Goal: Find specific page/section

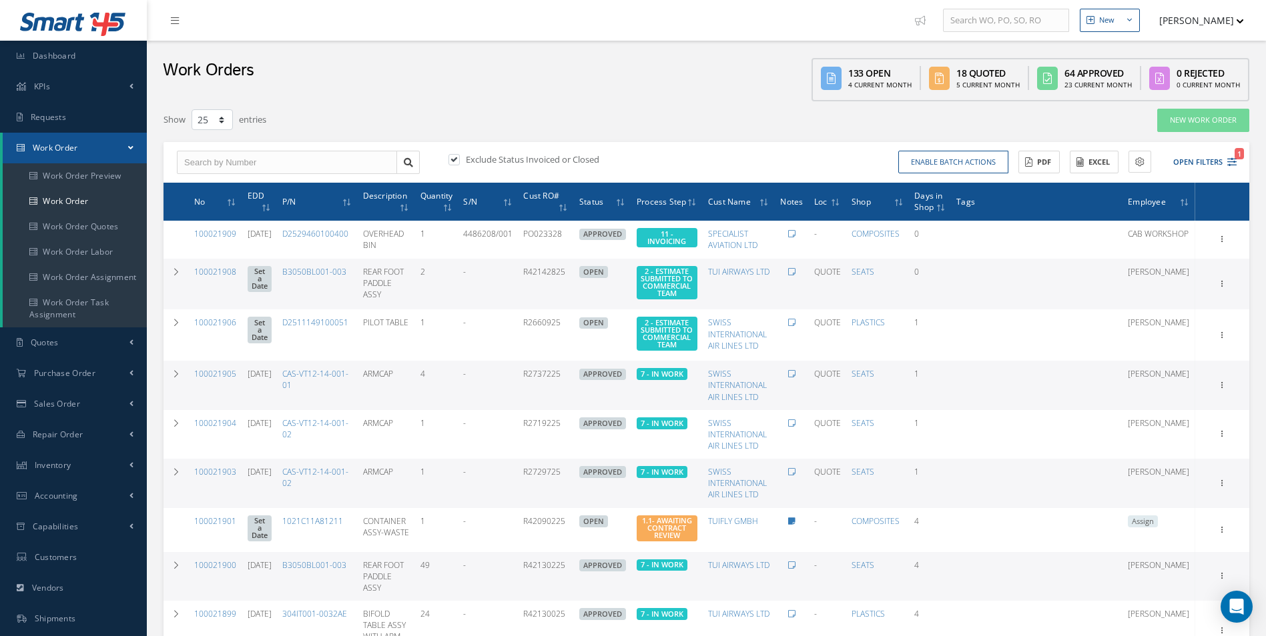
select select "25"
drag, startPoint x: 300, startPoint y: 276, endPoint x: 373, endPoint y: 264, distance: 74.3
click at [358, 264] on td "B3050BL001-003" at bounding box center [317, 284] width 81 height 51
drag, startPoint x: 368, startPoint y: 274, endPoint x: 299, endPoint y: 278, distance: 68.8
click at [299, 278] on td "B3050BL001-003" at bounding box center [317, 284] width 81 height 51
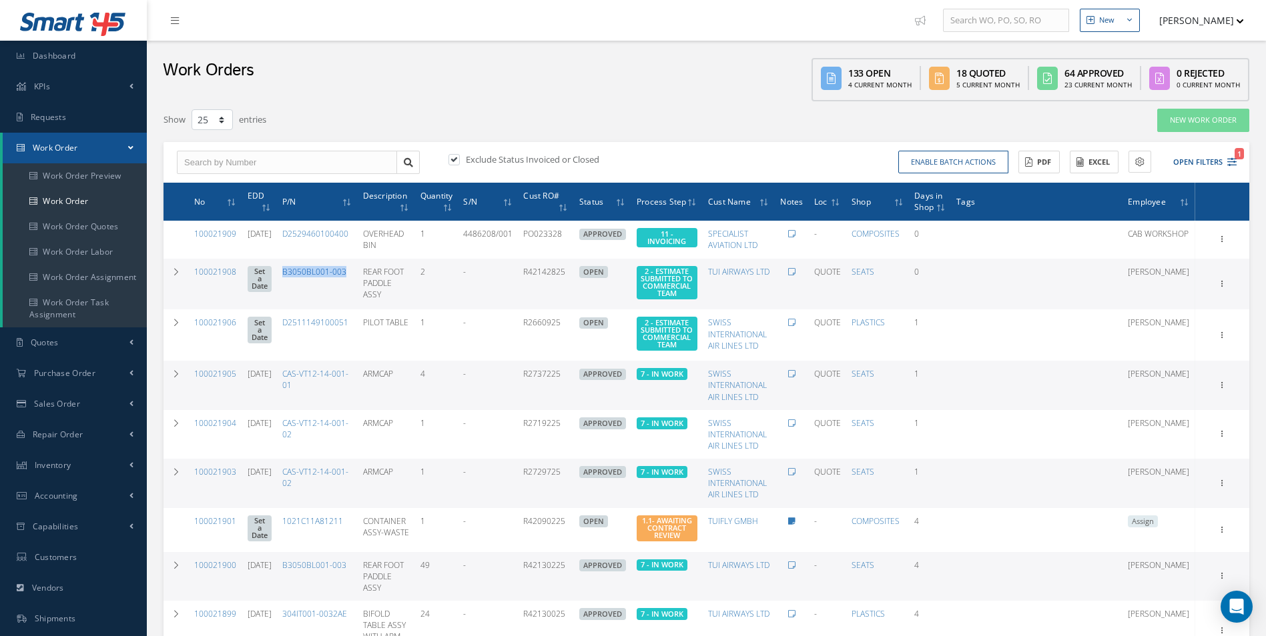
drag, startPoint x: 299, startPoint y: 278, endPoint x: 314, endPoint y: 274, distance: 15.1
copy link "B3050BL001-003"
click at [1231, 164] on icon "1" at bounding box center [1231, 161] width 9 height 9
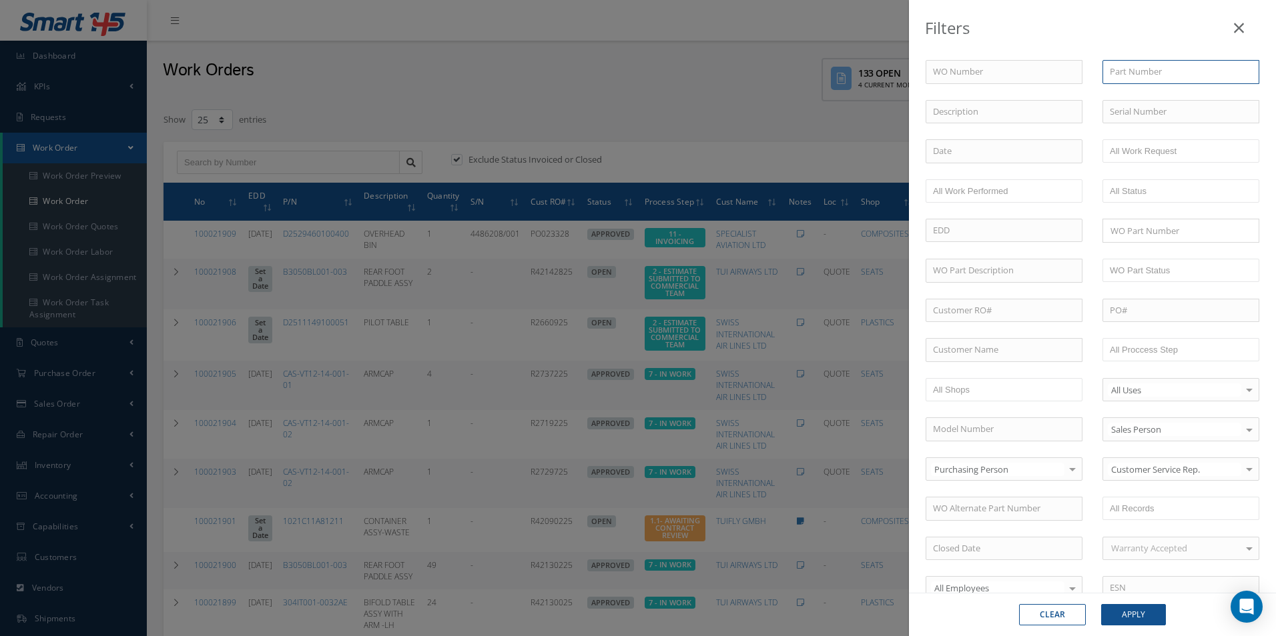
click at [1165, 71] on input "text" at bounding box center [1180, 72] width 157 height 24
paste input "B3050BL001-003"
type input "B3050BL001-003"
click at [1139, 624] on button "Apply" at bounding box center [1133, 614] width 65 height 21
